Goal: Task Accomplishment & Management: Manage account settings

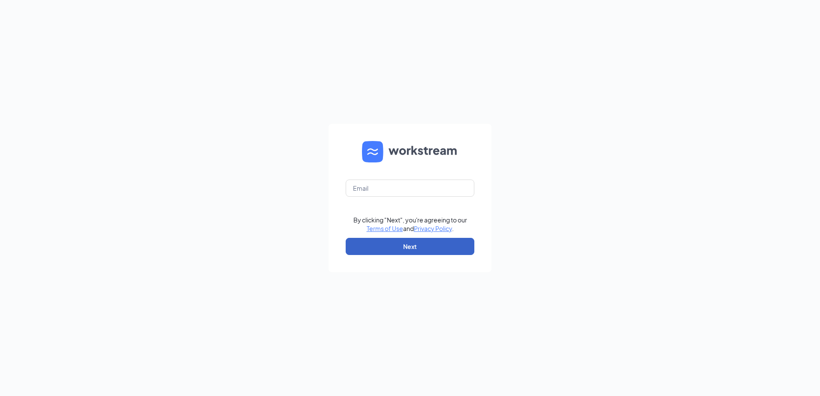
click at [421, 250] on button "Next" at bounding box center [410, 246] width 129 height 17
click at [376, 185] on input "text" at bounding box center [410, 188] width 129 height 17
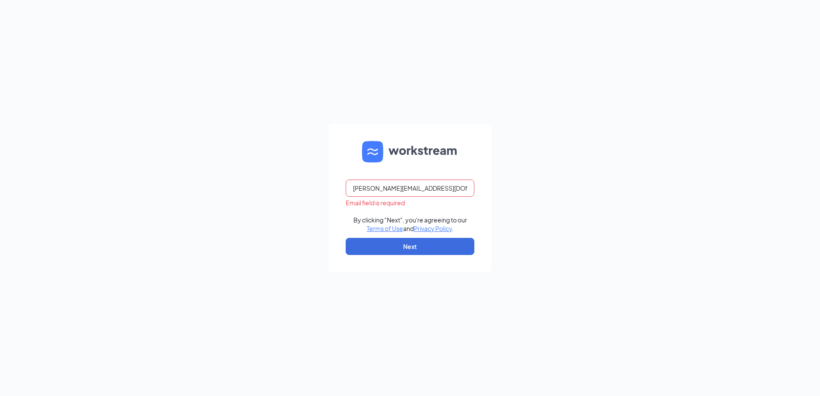
type input "james.b@campbellcars.com"
click at [569, 316] on div "james.b@campbellcars.com By clicking "Next", you're agreeing to our Terms of Us…" at bounding box center [410, 198] width 820 height 396
click at [423, 244] on button "Next" at bounding box center [410, 246] width 129 height 17
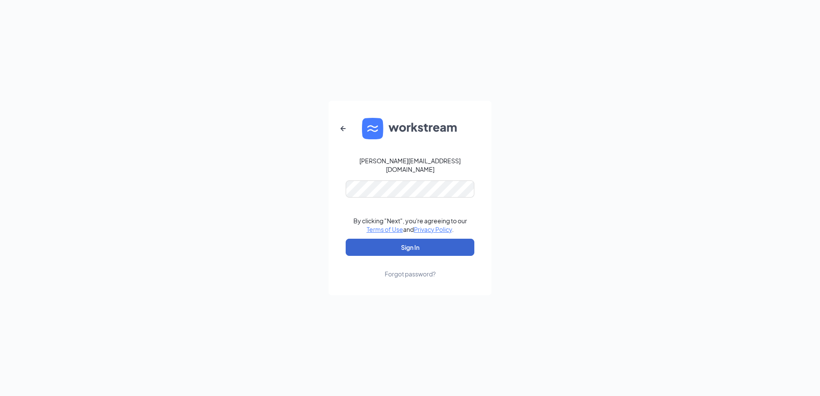
click at [423, 244] on button "Sign In" at bounding box center [410, 247] width 129 height 17
click at [502, 295] on div "james.b@campbellcars.com By clicking "Next", you're agreeing to our Terms of Us…" at bounding box center [410, 198] width 820 height 396
click at [410, 244] on button "Sign In" at bounding box center [410, 247] width 129 height 17
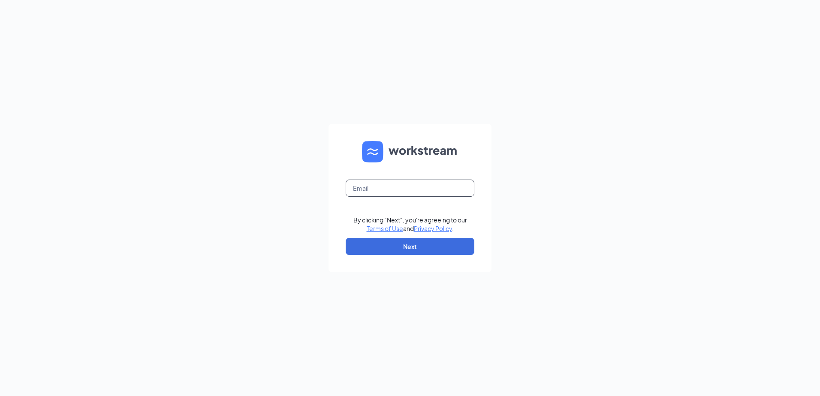
click at [371, 187] on input "text" at bounding box center [410, 188] width 129 height 17
type input "jamesbuck@chriscraincars.com"
click at [403, 250] on button "Next" at bounding box center [410, 246] width 129 height 17
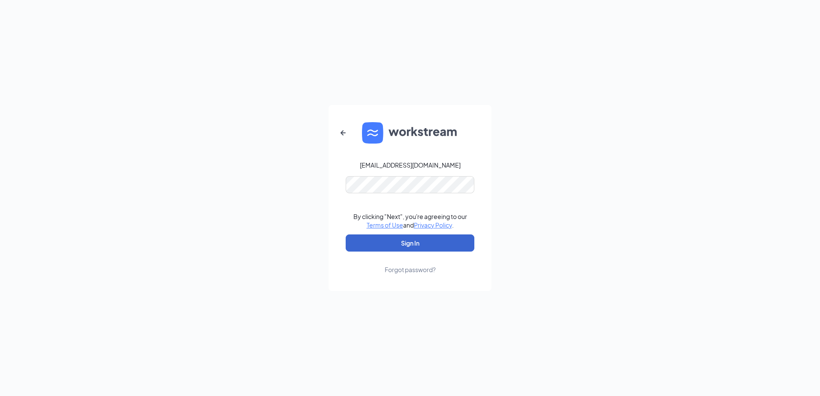
click at [403, 250] on button "Sign In" at bounding box center [410, 243] width 129 height 17
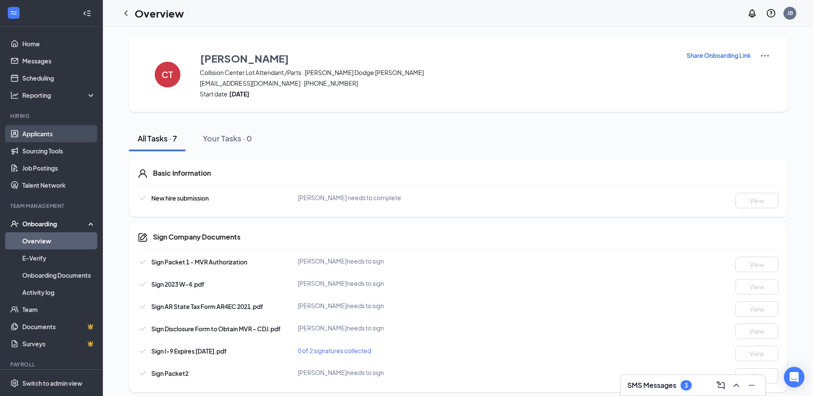
click at [38, 136] on link "Applicants" at bounding box center [58, 133] width 73 height 17
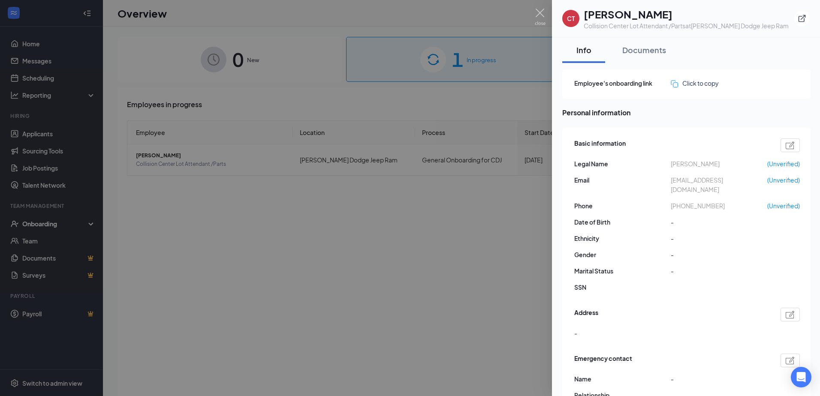
click at [293, 273] on div at bounding box center [410, 198] width 820 height 396
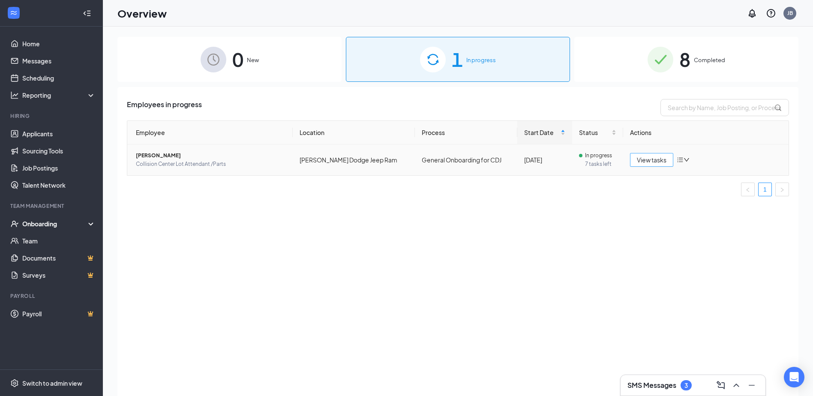
click at [657, 158] on span "View tasks" at bounding box center [652, 159] width 30 height 9
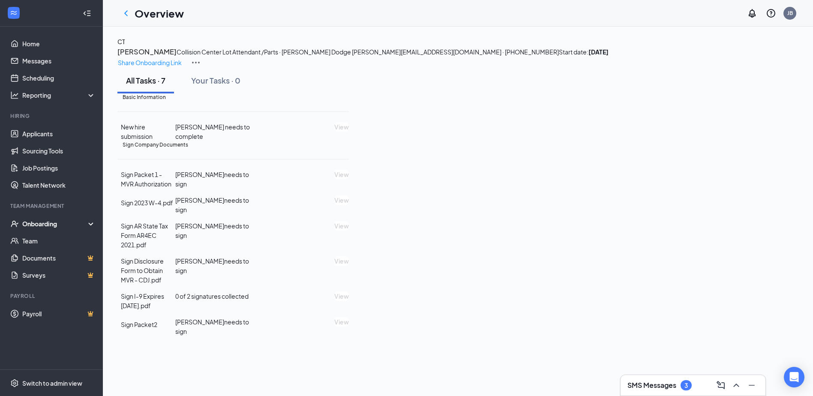
scroll to position [6, 0]
